Goal: Information Seeking & Learning: Find specific fact

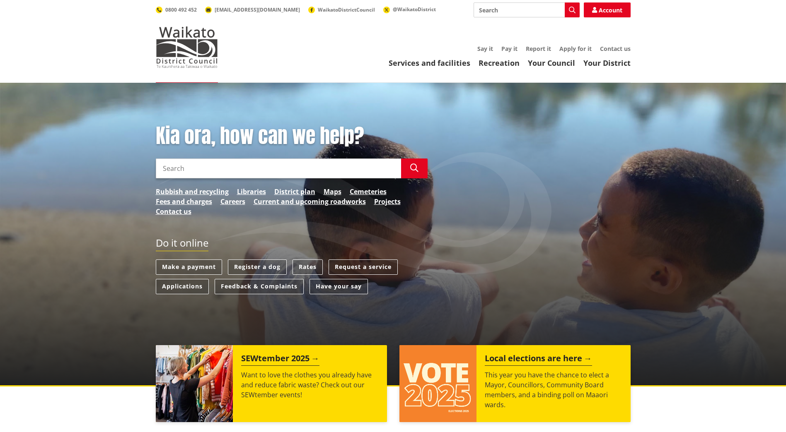
click at [210, 165] on input "Search" at bounding box center [278, 169] width 245 height 20
type input "92 Vaile Road"
click at [415, 165] on icon "button" at bounding box center [414, 168] width 8 height 8
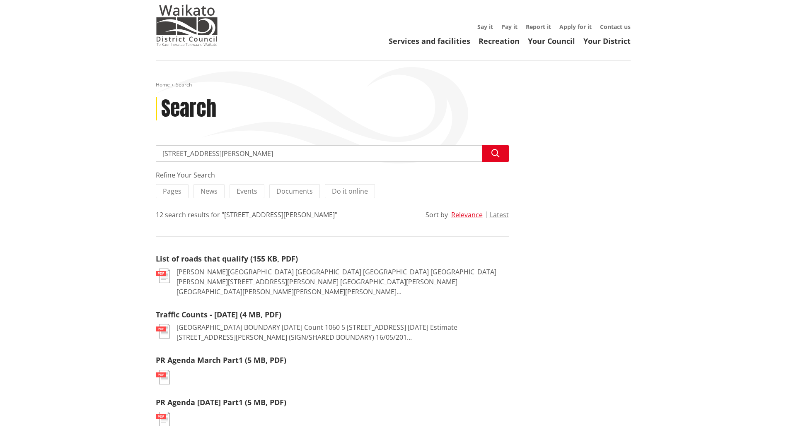
scroll to position [41, 0]
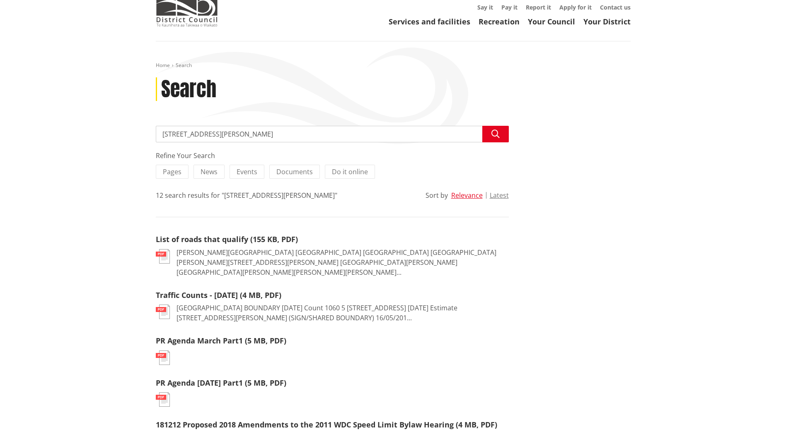
click at [219, 136] on input "92 Vaile Road" at bounding box center [332, 134] width 353 height 17
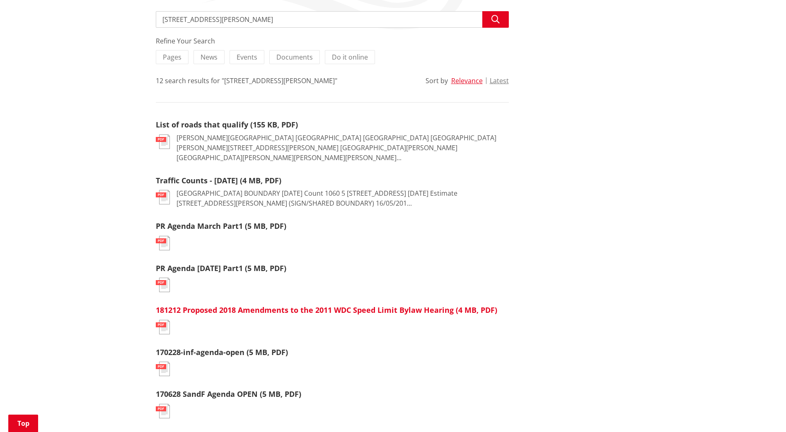
scroll to position [0, 0]
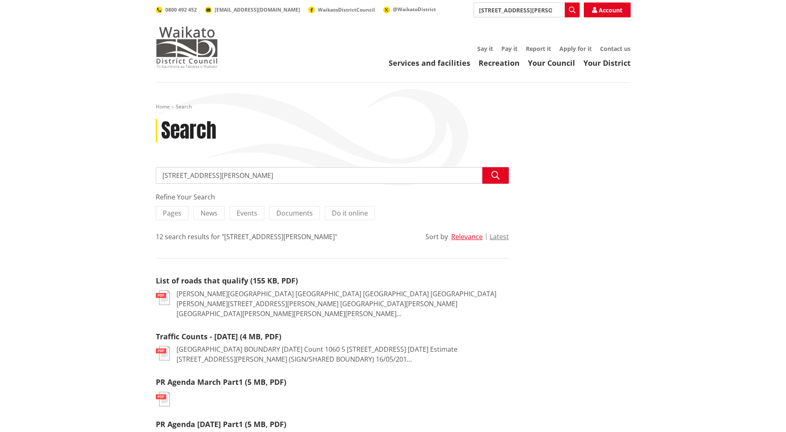
click at [174, 41] on img at bounding box center [187, 47] width 62 height 41
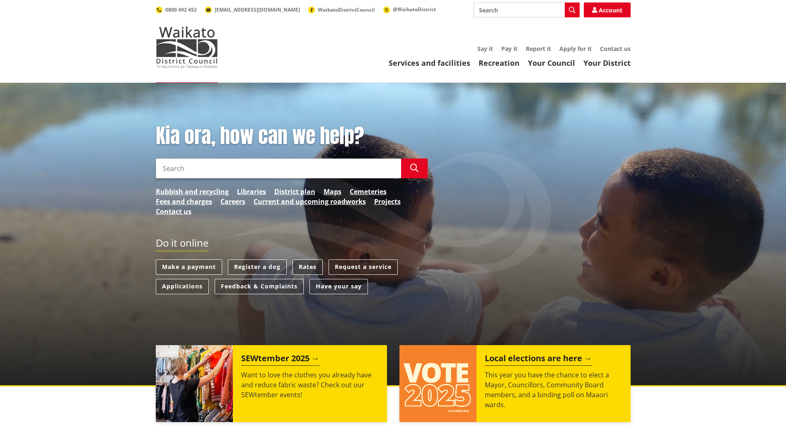
click at [306, 269] on link "Rates" at bounding box center [307, 267] width 30 height 15
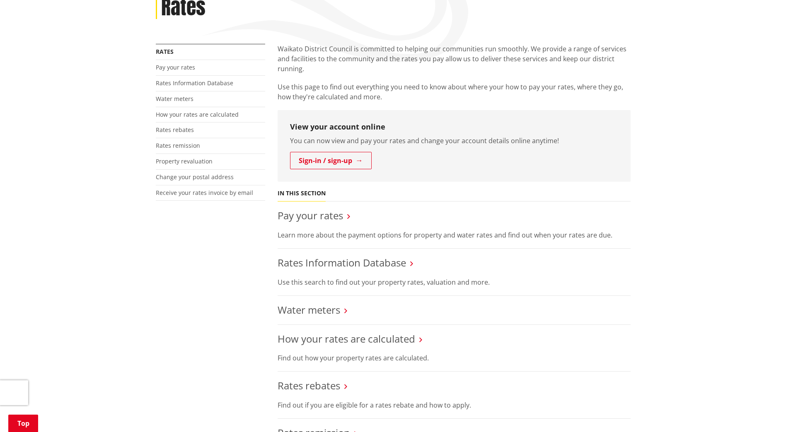
scroll to position [124, 0]
click at [327, 262] on link "Rates Information Database" at bounding box center [342, 262] width 128 height 14
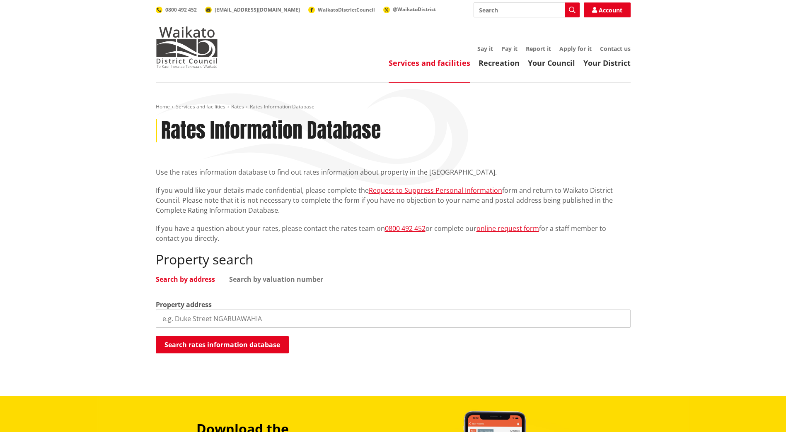
click at [181, 319] on input "search" at bounding box center [393, 319] width 475 height 18
type input "92 Vaile Road, RD6"
click at [213, 341] on button "Search rates information database" at bounding box center [222, 344] width 133 height 17
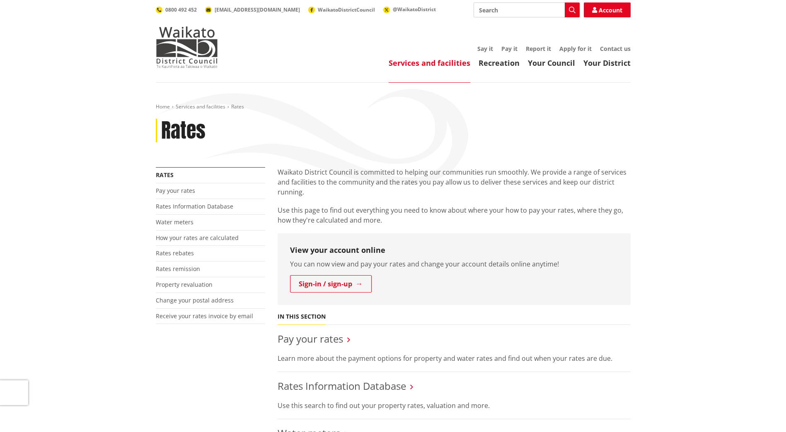
scroll to position [124, 0]
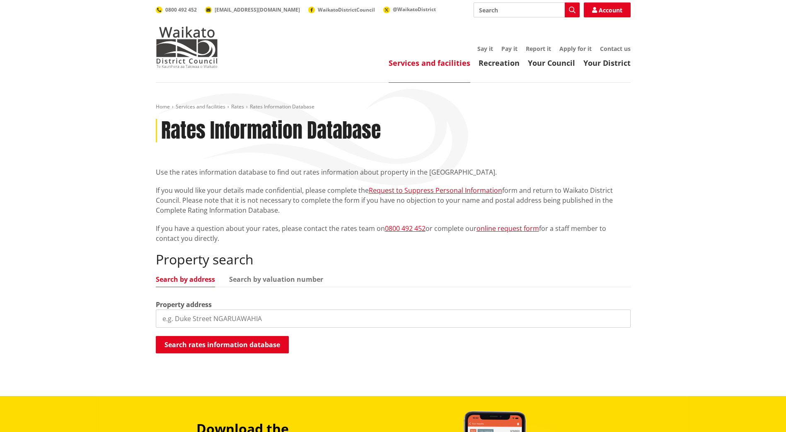
click at [230, 324] on input "search" at bounding box center [393, 319] width 475 height 18
click at [224, 341] on button "Search rates information database" at bounding box center [222, 344] width 133 height 17
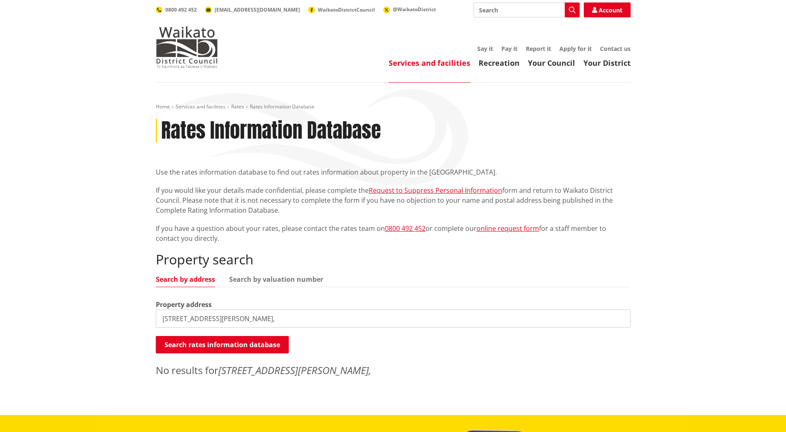
click at [210, 321] on input "[STREET_ADDRESS][PERSON_NAME]," at bounding box center [393, 319] width 475 height 18
click at [208, 343] on button "Search rates information database" at bounding box center [222, 344] width 133 height 17
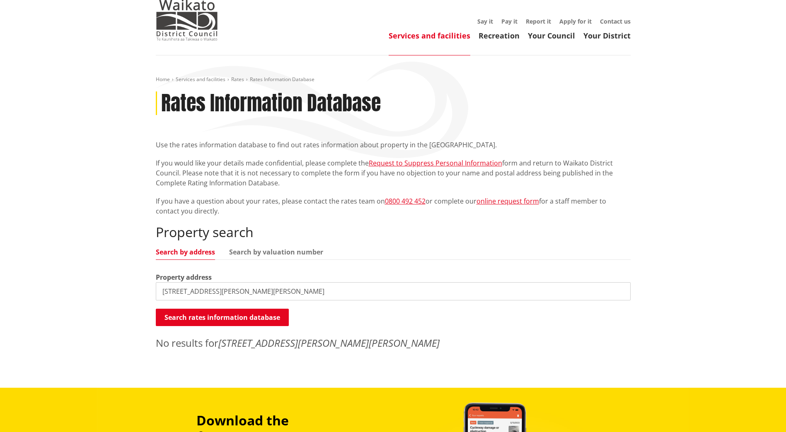
scroll to position [41, 0]
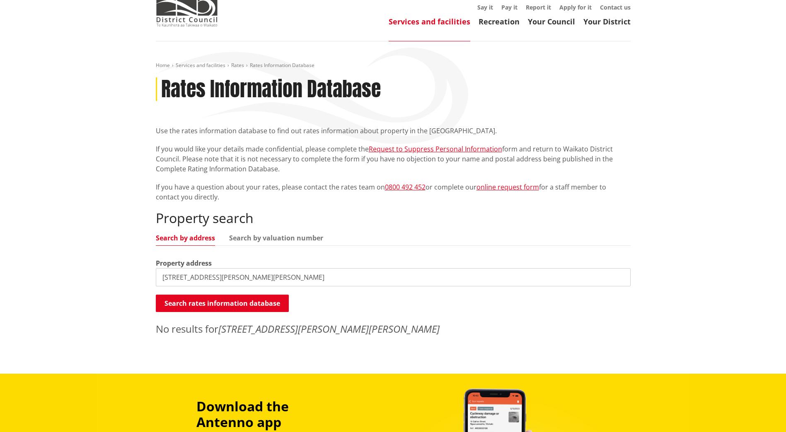
click at [222, 274] on input "[STREET_ADDRESS][PERSON_NAME][PERSON_NAME]" at bounding box center [393, 277] width 475 height 18
click at [201, 314] on div "Property search Search by address Search by valuation number Property address […" at bounding box center [393, 273] width 475 height 126
click at [200, 304] on button "Search rates information database" at bounding box center [222, 303] width 133 height 17
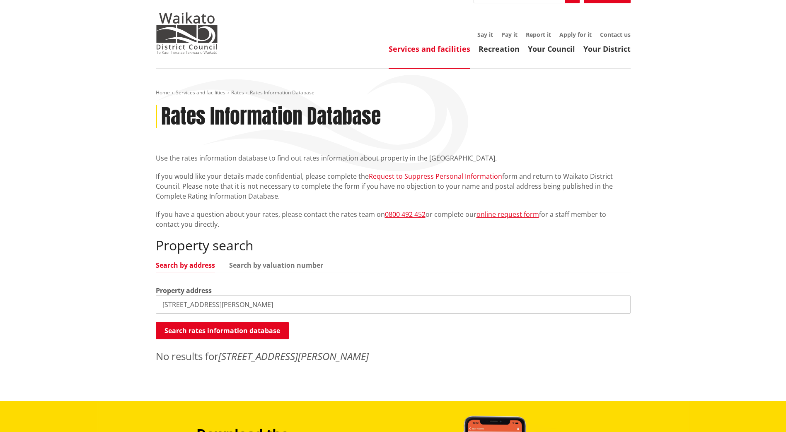
scroll to position [0, 0]
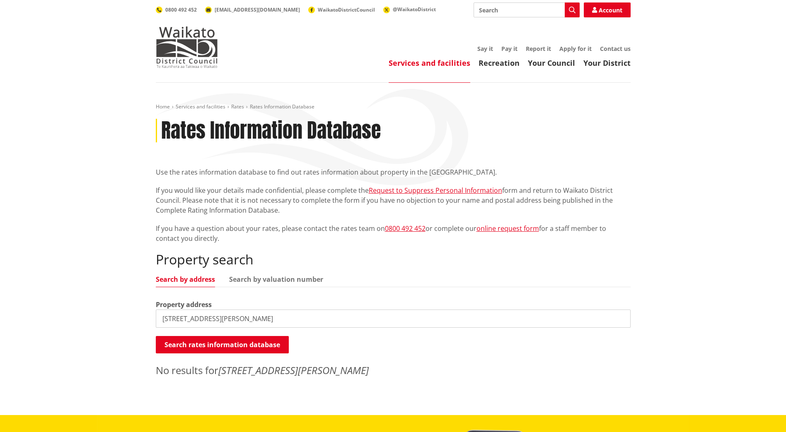
drag, startPoint x: 237, startPoint y: 318, endPoint x: 207, endPoint y: 310, distance: 31.2
click at [207, 310] on input "[STREET_ADDRESS][PERSON_NAME]" at bounding box center [393, 319] width 475 height 18
click at [208, 345] on button "Search rates information database" at bounding box center [222, 344] width 133 height 17
click at [210, 315] on input "[STREET_ADDRESS][PERSON_NAME]," at bounding box center [393, 319] width 475 height 18
click at [218, 341] on button "Search rates information database" at bounding box center [222, 344] width 133 height 17
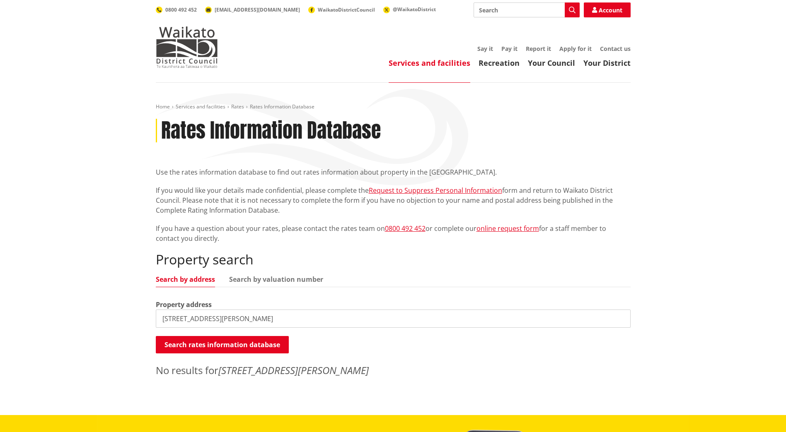
drag, startPoint x: 275, startPoint y: 320, endPoint x: 237, endPoint y: 312, distance: 39.3
click at [237, 312] on input "[STREET_ADDRESS][PERSON_NAME]" at bounding box center [393, 319] width 475 height 18
type input "[STREET_ADDRESS][PERSON_NAME]"
click at [227, 343] on button "Search rates information database" at bounding box center [222, 344] width 133 height 17
